Goal: Task Accomplishment & Management: Manage account settings

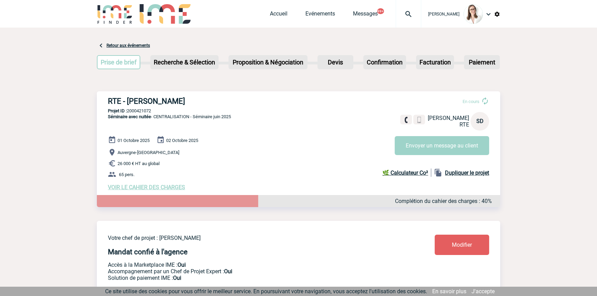
click at [404, 16] on img at bounding box center [408, 14] width 25 height 8
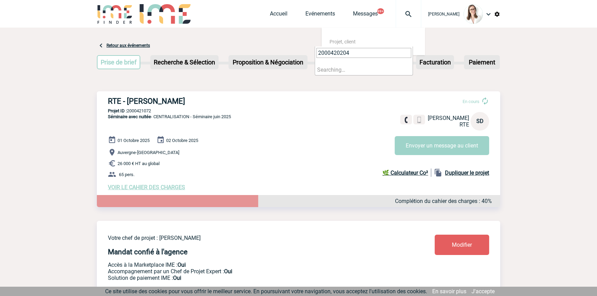
type input "2000420204"
select select "19705"
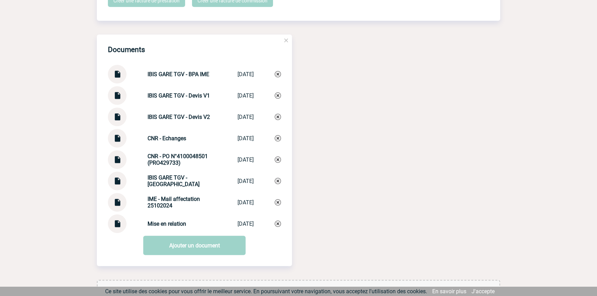
scroll to position [729, 0]
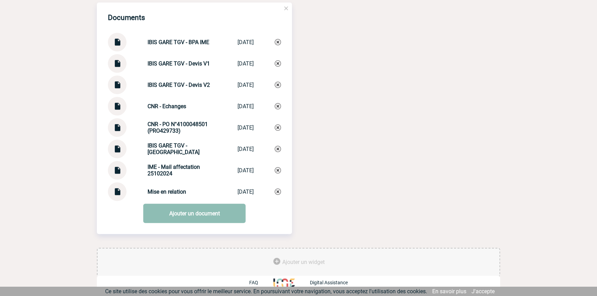
click at [181, 214] on link "Ajouter un document" at bounding box center [194, 213] width 102 height 19
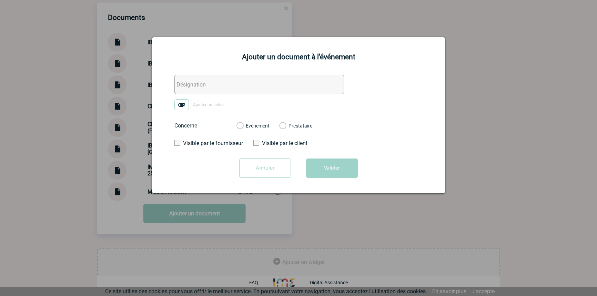
click at [127, 148] on div at bounding box center [298, 148] width 597 height 296
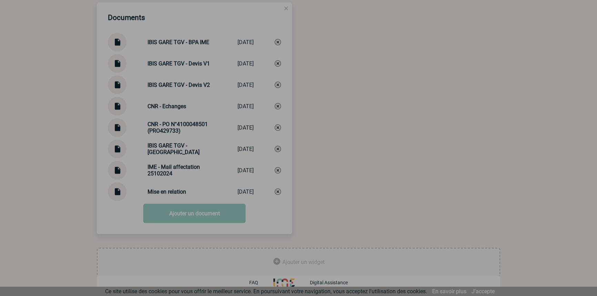
click at [193, 46] on div at bounding box center [298, 148] width 597 height 296
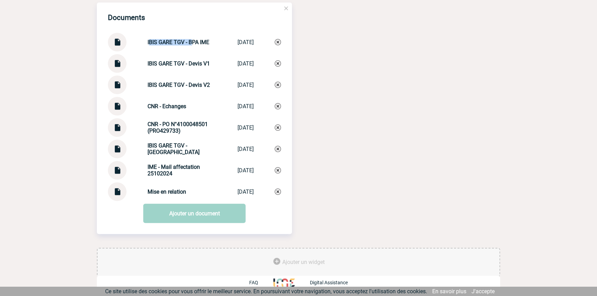
drag, startPoint x: 183, startPoint y: 41, endPoint x: 176, endPoint y: 171, distance: 130.1
click at [138, 41] on div "IBIS GARE TGV - BPA IME IBIS GARE TGV ... 25/02/2025" at bounding box center [194, 42] width 173 height 19
copy strong "IBIS GARE TGV -"
click at [185, 209] on link "Ajouter un document" at bounding box center [194, 213] width 102 height 19
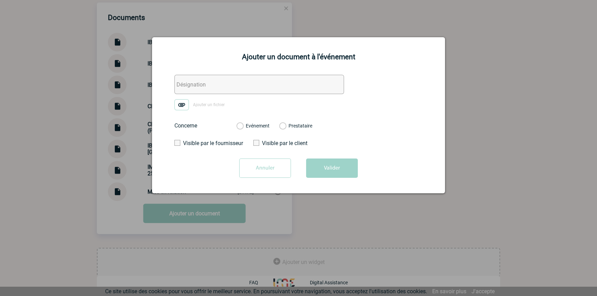
click at [218, 84] on input "text" at bounding box center [259, 84] width 170 height 19
paste input "IBIS GARE TGV -"
type input "IBIS GARE TGV - BPA acompte 50%"
click at [176, 104] on img at bounding box center [181, 104] width 14 height 11
click at [0, 0] on input "Ajouter un fichier" at bounding box center [0, 0] width 0 height 0
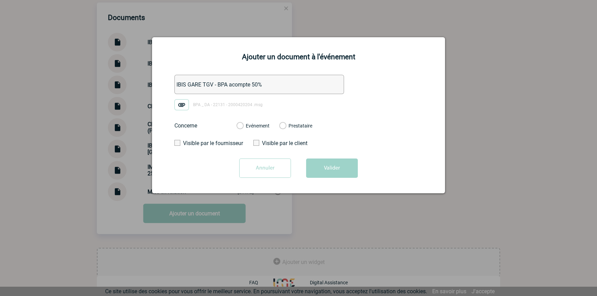
click at [243, 128] on label "Evénement" at bounding box center [240, 126] width 7 height 6
click at [0, 0] on input "Evénement" at bounding box center [0, 0] width 0 height 0
click at [324, 167] on button "Valider" at bounding box center [332, 168] width 52 height 19
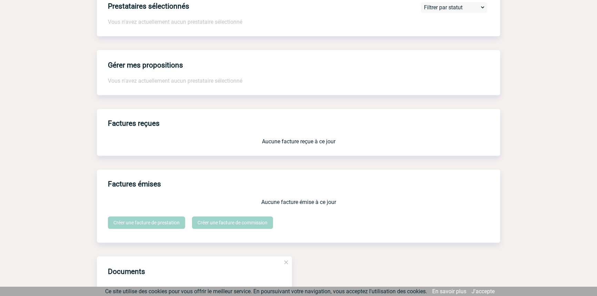
scroll to position [0, 0]
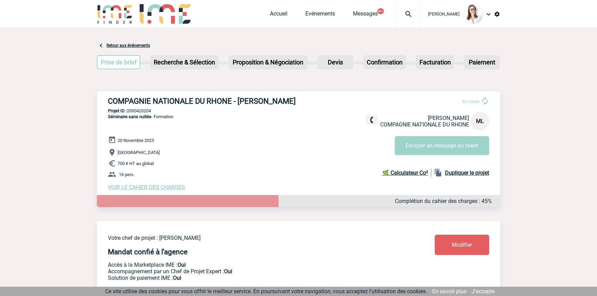
click at [400, 14] on img at bounding box center [408, 14] width 25 height 8
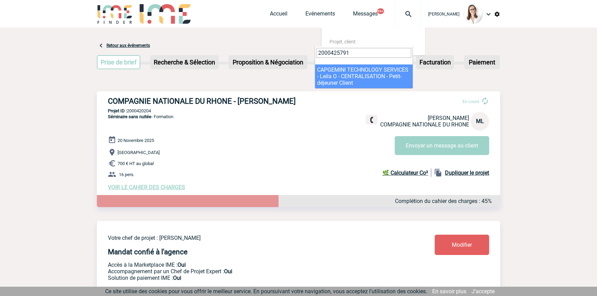
type input "2000425791"
select select "25292"
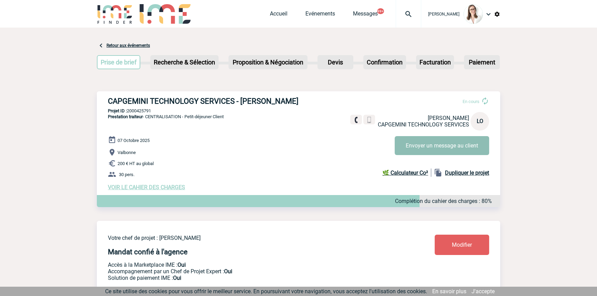
click at [442, 152] on button "Envoyer un message au client" at bounding box center [442, 145] width 94 height 19
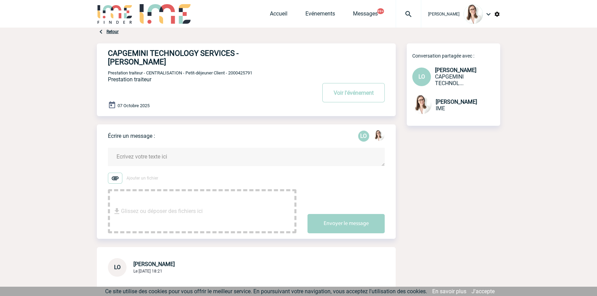
scroll to position [104, 0]
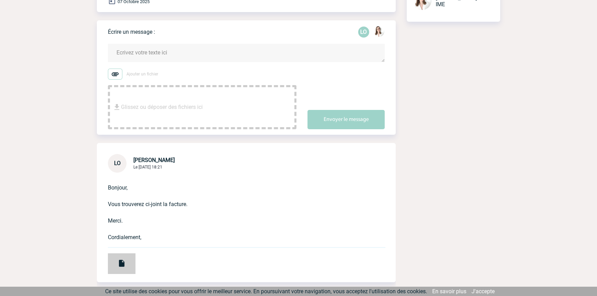
click at [119, 259] on img at bounding box center [122, 263] width 8 height 8
